Goal: Task Accomplishment & Management: Use online tool/utility

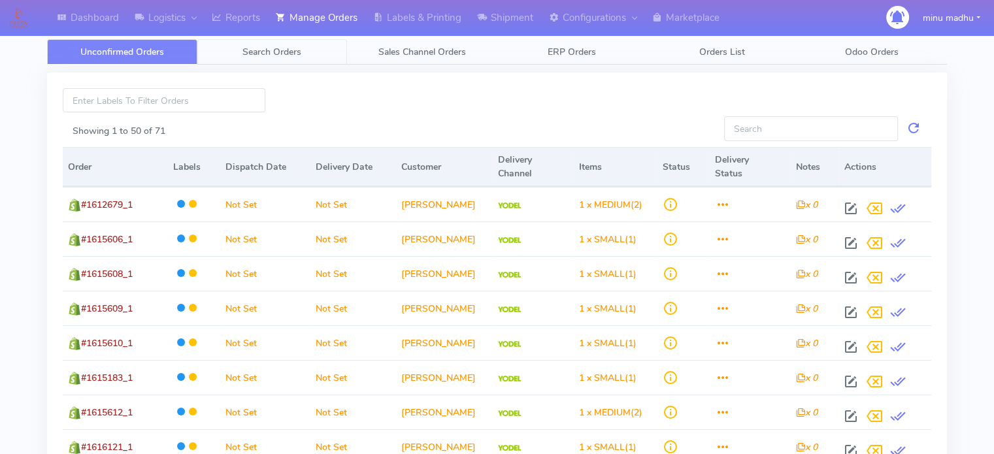
click at [273, 42] on link "Search Orders" at bounding box center [272, 51] width 150 height 25
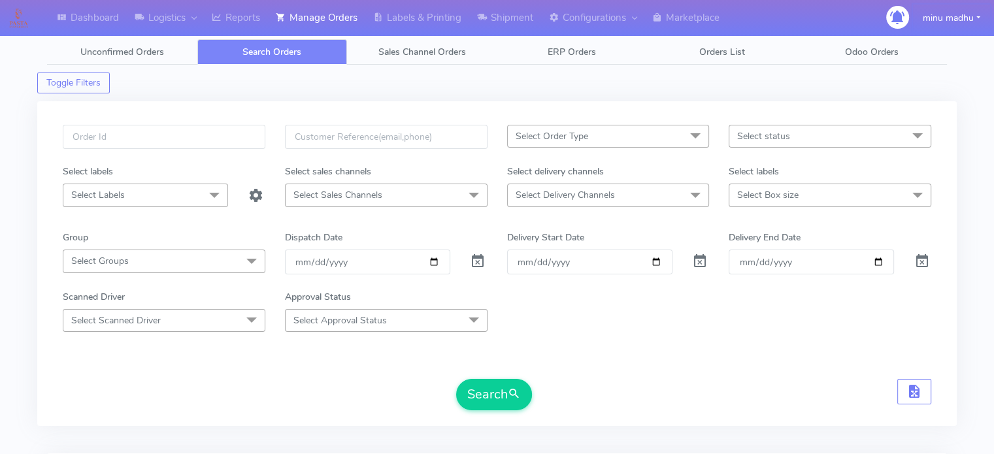
click at [973, 15] on button "minu madhu" at bounding box center [951, 18] width 77 height 27
click at [899, 52] on link "Log Out" at bounding box center [942, 46] width 103 height 22
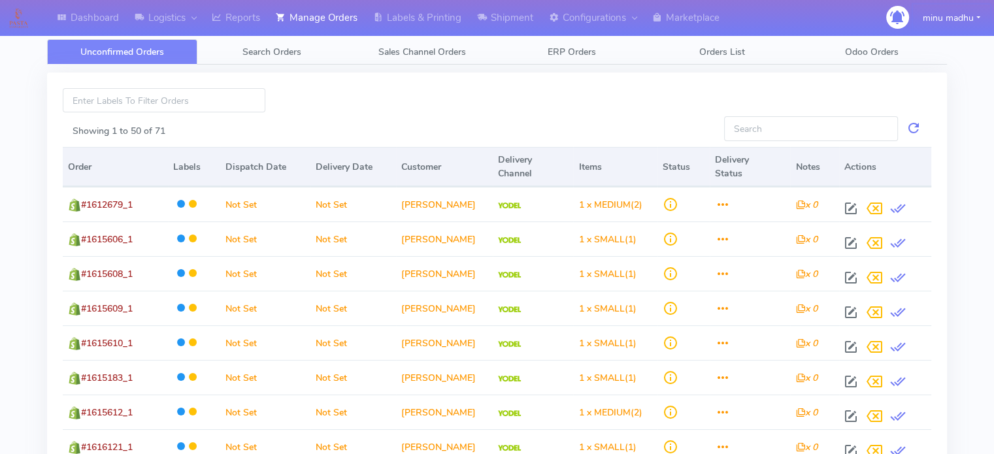
click at [951, 12] on button "minu madhu" at bounding box center [951, 18] width 77 height 27
click at [923, 48] on link "Log Out" at bounding box center [942, 46] width 103 height 22
click at [272, 52] on span "Search Orders" at bounding box center [271, 52] width 59 height 12
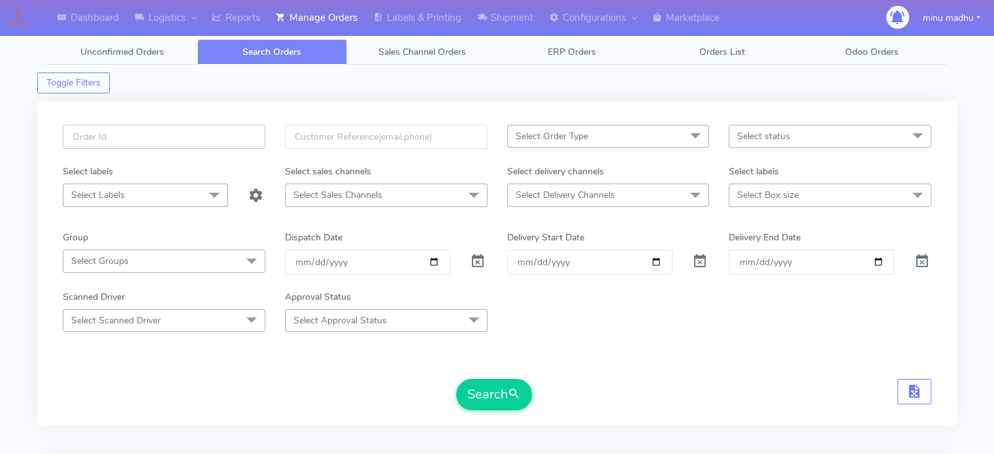
click at [206, 135] on input "text" at bounding box center [164, 137] width 203 height 24
paste input "#2488ATAVI"
type input "#2488ATAVI"
click at [478, 267] on span at bounding box center [478, 264] width 16 height 12
click at [481, 395] on button "Search" at bounding box center [494, 394] width 76 height 31
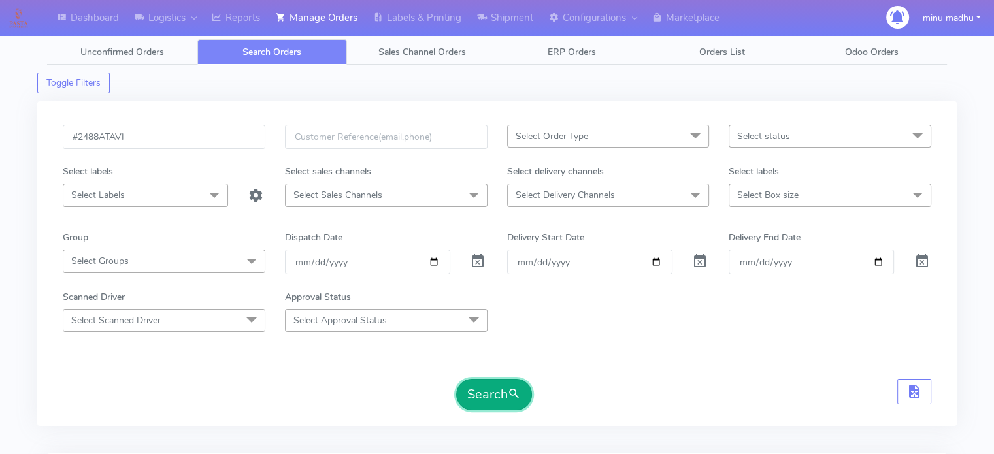
click at [463, 404] on button "Search" at bounding box center [494, 394] width 76 height 31
drag, startPoint x: 170, startPoint y: 138, endPoint x: 0, endPoint y: 138, distance: 169.9
click at [0, 138] on div "Dashboard Logistics London Logistics Reports Manage Orders Labels & Printing Sh…" at bounding box center [497, 362] width 994 height 676
paste input "9"
type input "#2489ATAVI"
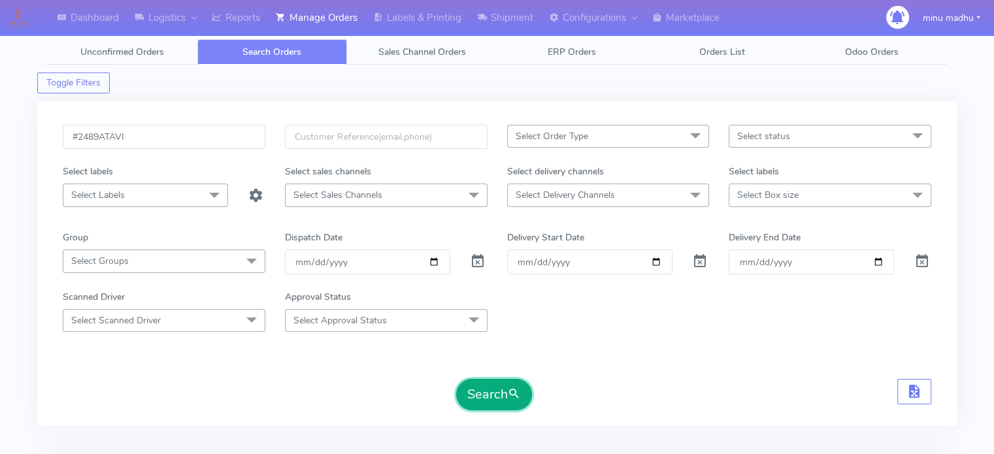
click at [496, 387] on button "Search" at bounding box center [494, 394] width 76 height 31
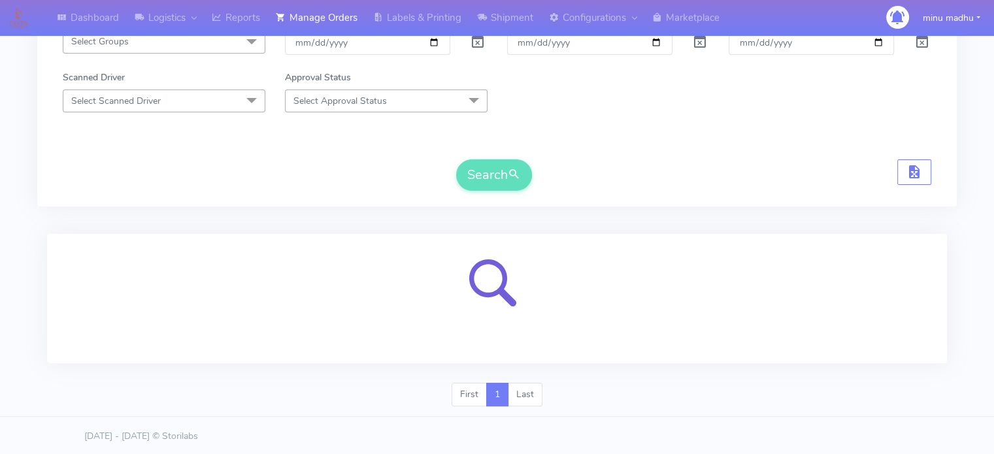
scroll to position [156, 0]
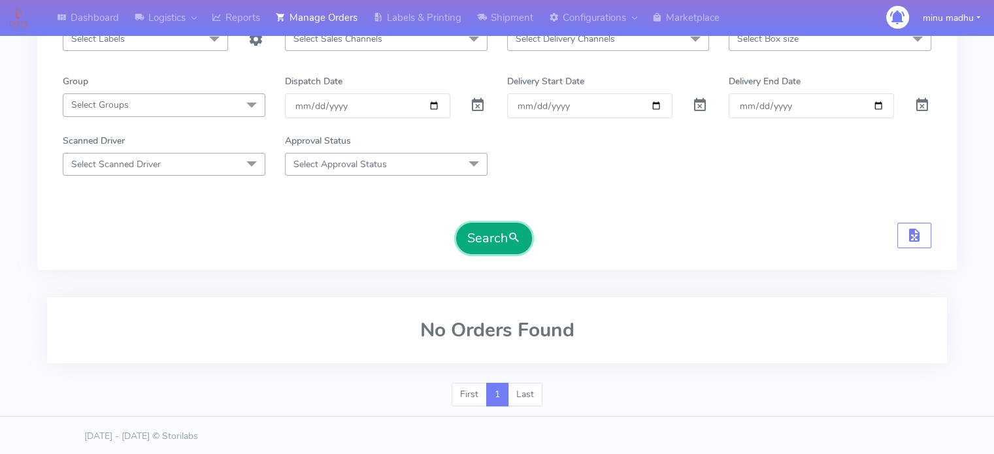
click at [471, 247] on button "Search" at bounding box center [494, 238] width 76 height 31
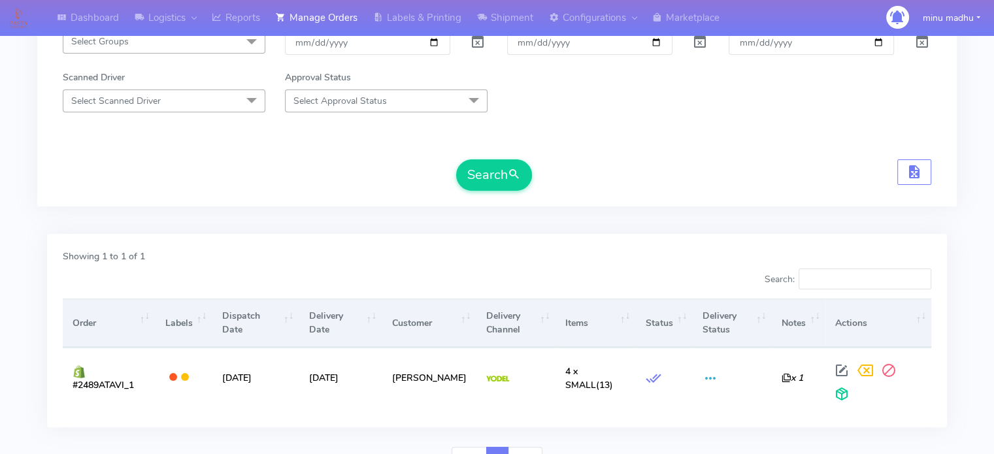
scroll to position [283, 0]
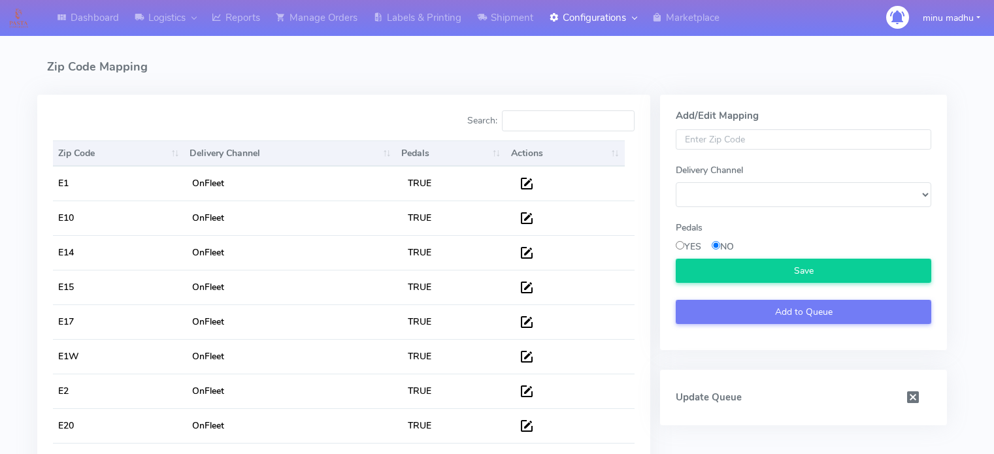
select select
click at [534, 118] on input "Search:" at bounding box center [568, 120] width 133 height 21
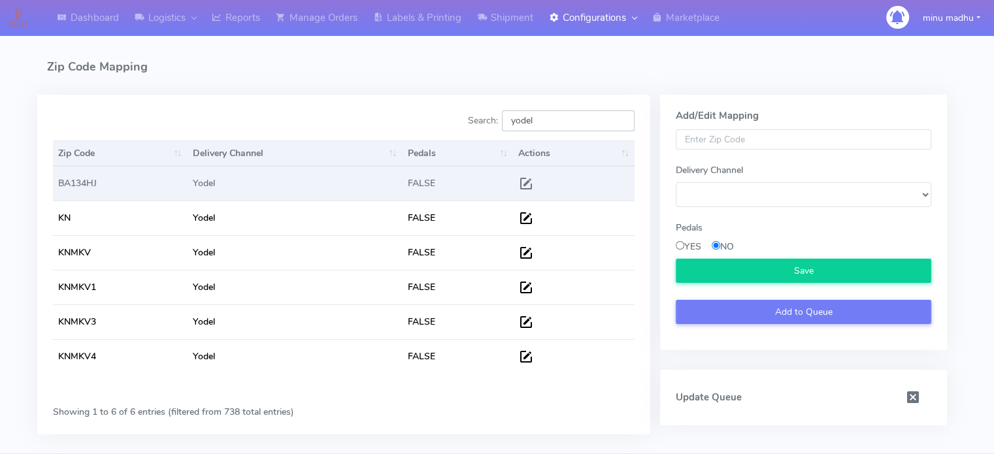
type input "yodel"
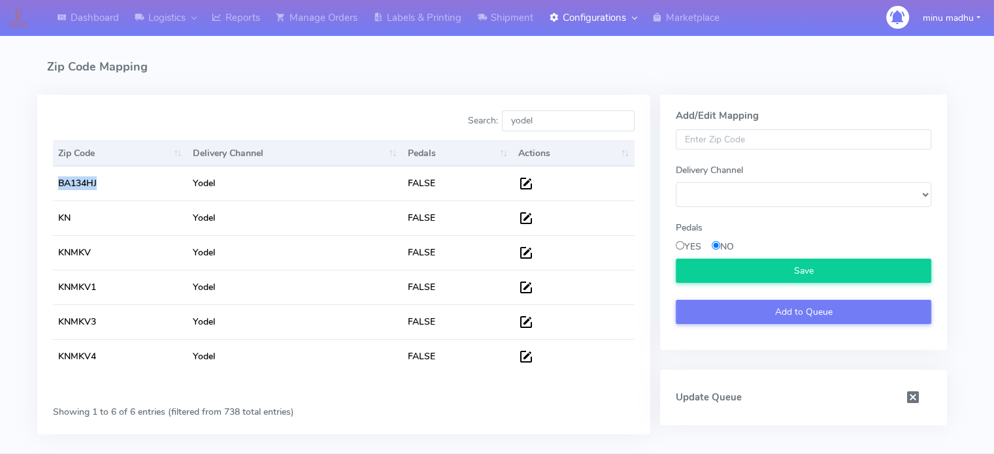
drag, startPoint x: 114, startPoint y: 187, endPoint x: 25, endPoint y: 188, distance: 88.9
click at [25, 188] on div "Dashboard Logistics London Logistics Reports Manage Orders Labels & Printing Sh…" at bounding box center [497, 239] width 994 height 431
copy table "Zip Code Delivery Channel Pedals Actions BA134HJ"
